Goal: Information Seeking & Learning: Find specific fact

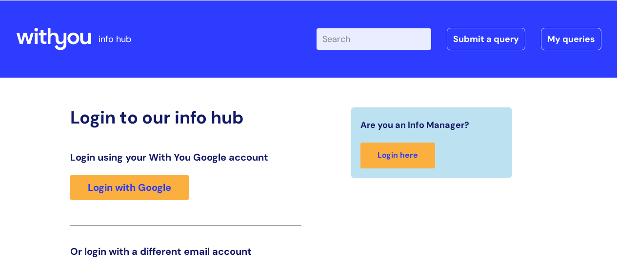
scroll to position [149, 0]
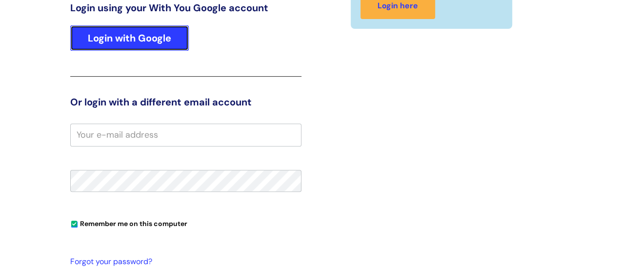
click at [138, 33] on link "Login with Google" at bounding box center [129, 37] width 119 height 25
click at [131, 37] on link "Login with Google" at bounding box center [129, 37] width 119 height 25
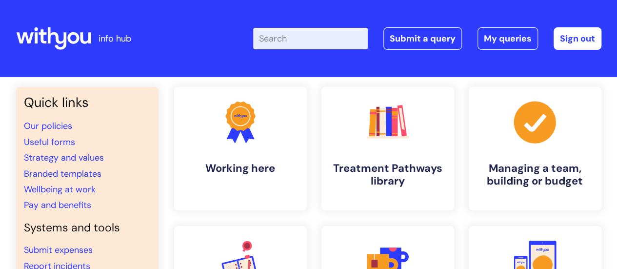
click at [300, 42] on input "Enter your search term here..." at bounding box center [310, 38] width 115 height 21
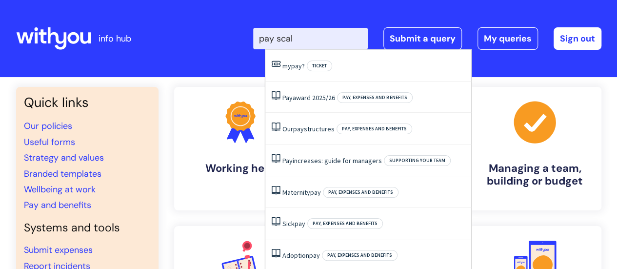
type input "pay scale"
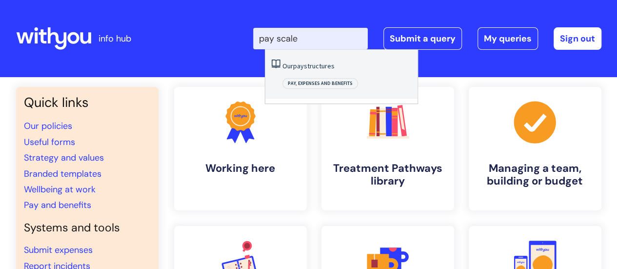
click at [308, 66] on link "Our pay structures" at bounding box center [309, 65] width 52 height 9
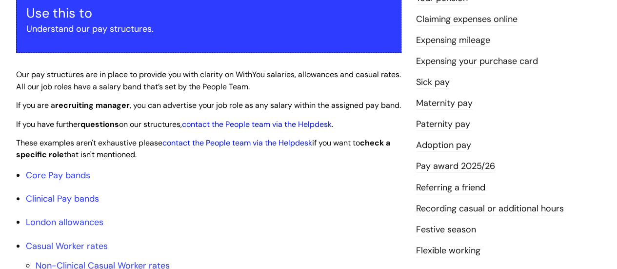
scroll to position [244, 0]
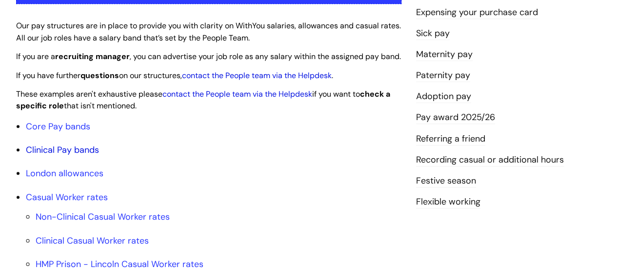
click at [88, 156] on link "Clinical Pay bands" at bounding box center [62, 150] width 73 height 12
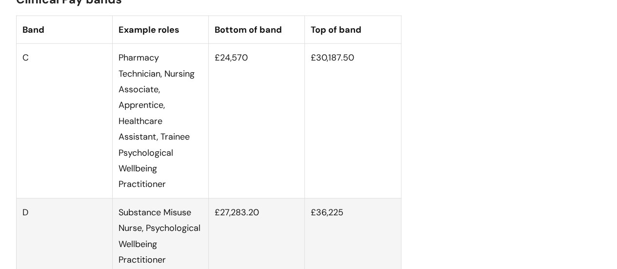
scroll to position [1184, 0]
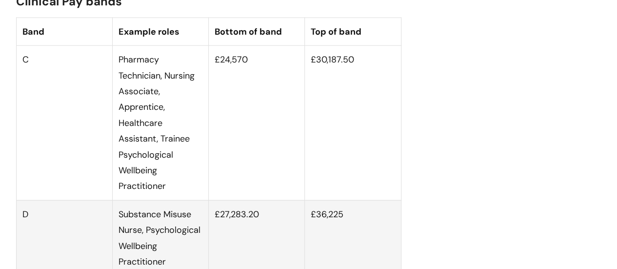
click at [185, 129] on td "Pharmacy Technician, Nursing Associate, Apprentice, Healthcare Assistant, Train…" at bounding box center [160, 123] width 96 height 155
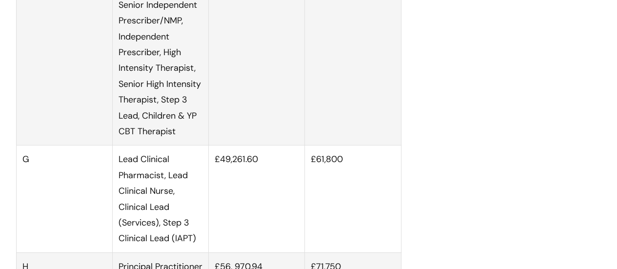
scroll to position [1645, 0]
